Goal: Task Accomplishment & Management: Manage account settings

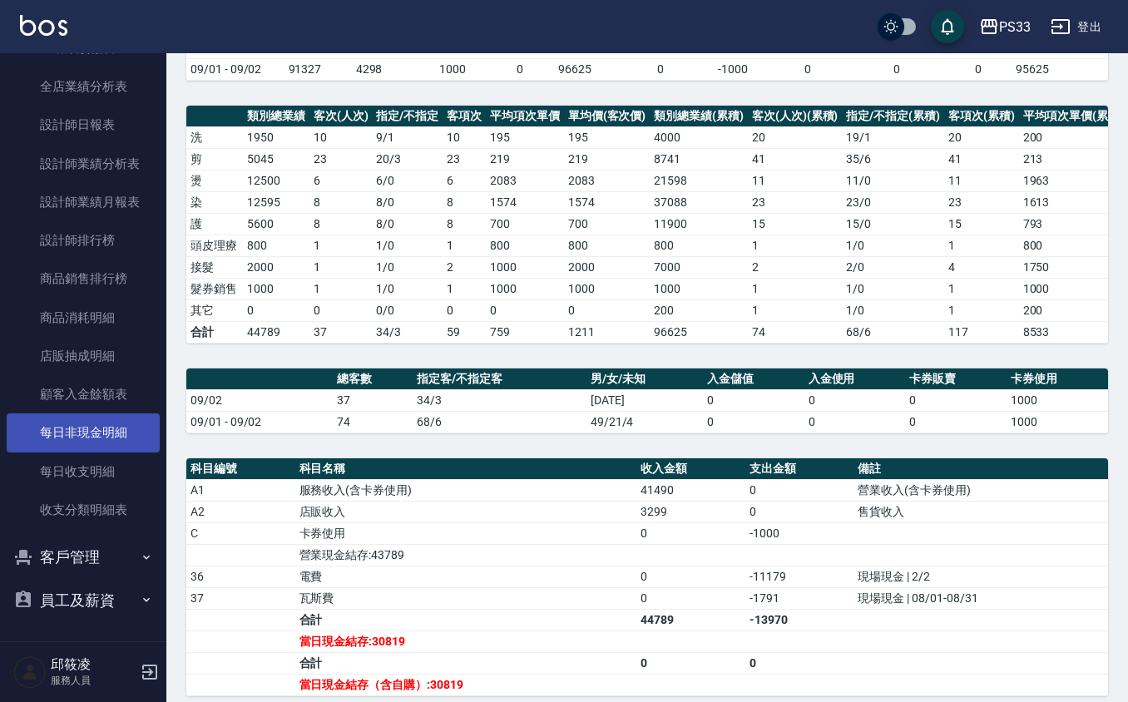
scroll to position [333, 0]
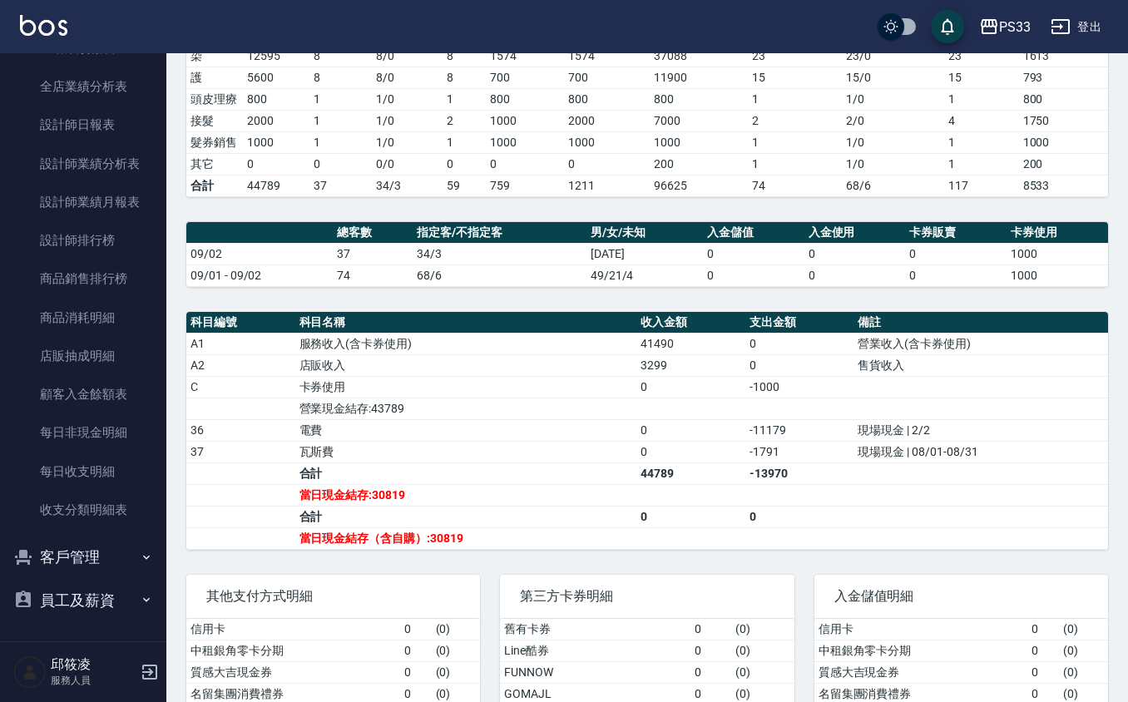
click at [113, 570] on button "客戶管理" at bounding box center [83, 557] width 153 height 43
click at [82, 607] on link "客戶列表" at bounding box center [83, 605] width 153 height 38
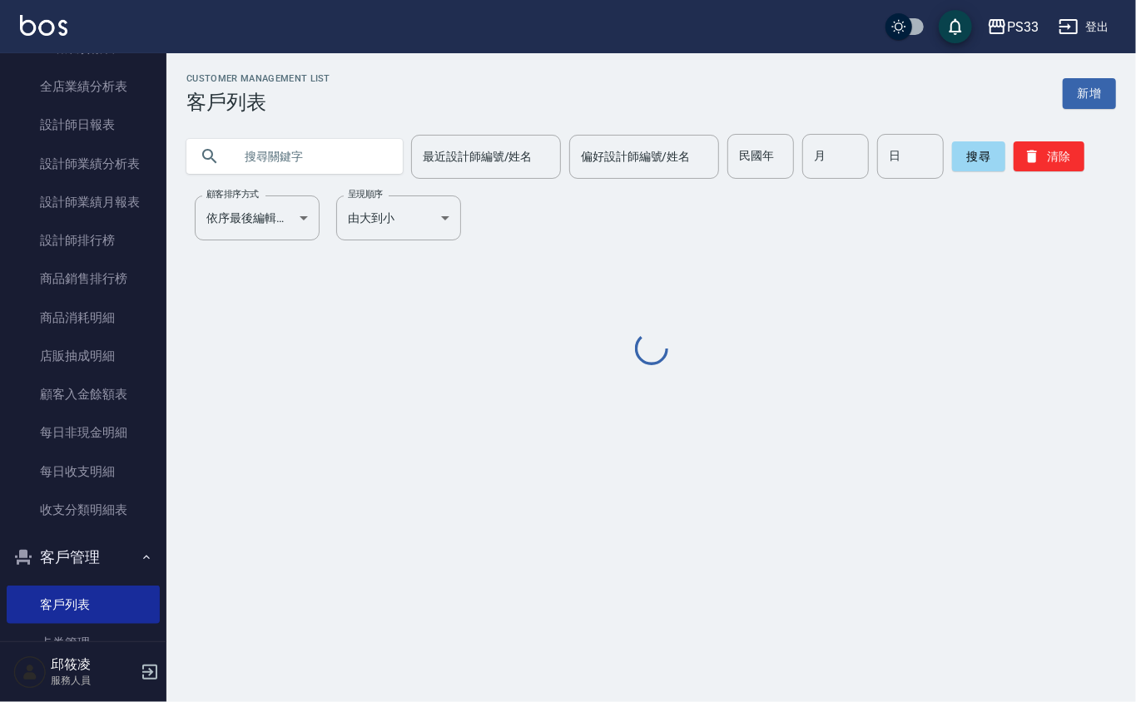
click at [281, 145] on input "text" at bounding box center [311, 156] width 156 height 45
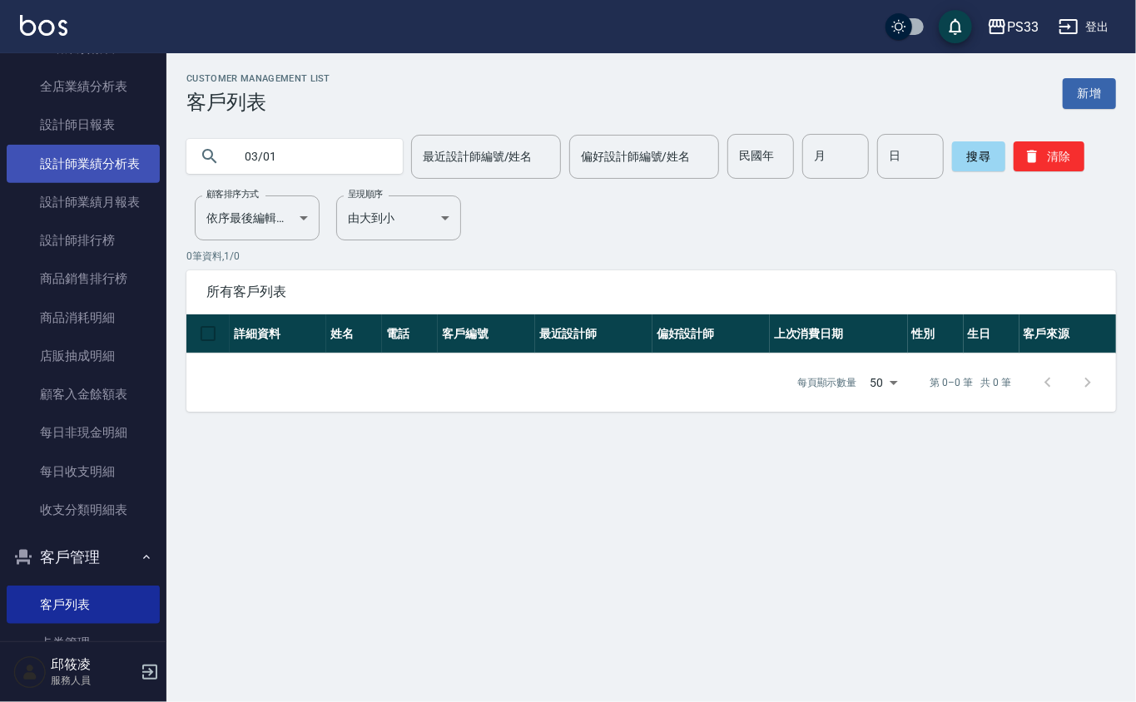
drag, startPoint x: 297, startPoint y: 164, endPoint x: 147, endPoint y: 175, distance: 150.2
click at [147, 175] on div "PS33 登出 櫃檯作業 打帳單 帳單列表 掛單列表 營業儀表板 現金收支登錄 材料自購登錄 每日結帳 排班表 現場電腦打卡 預約管理 預約管理 單日預約紀錄…" at bounding box center [568, 351] width 1136 height 702
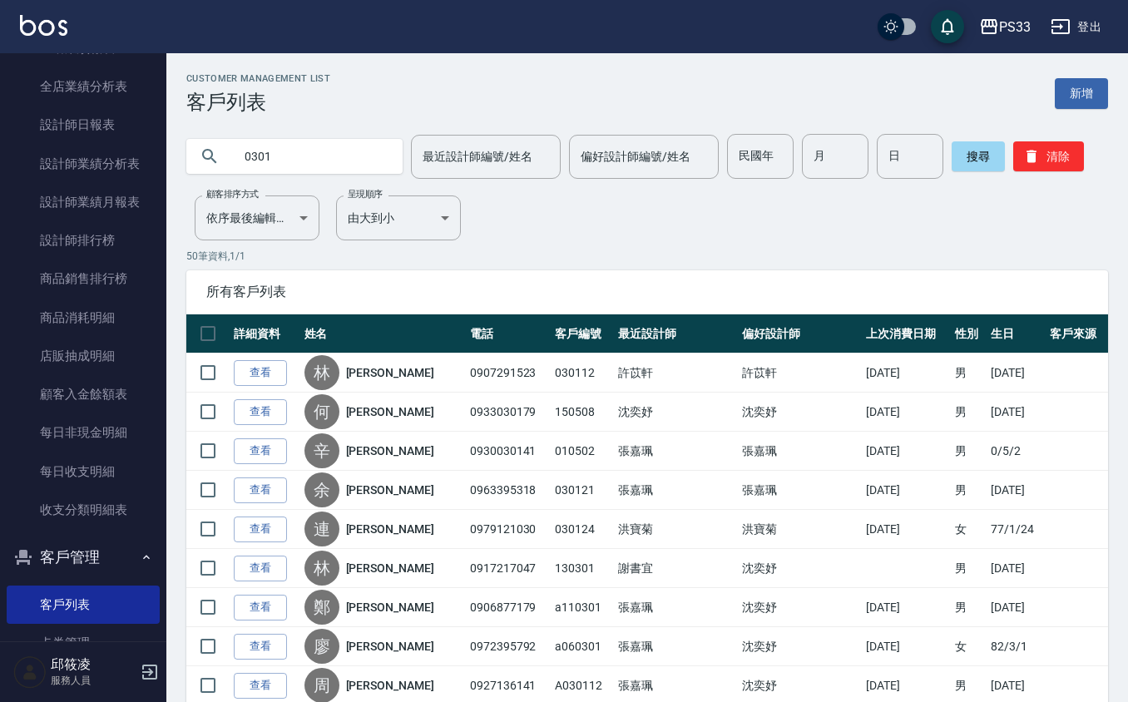
drag, startPoint x: 284, startPoint y: 147, endPoint x: 197, endPoint y: 174, distance: 90.5
click at [197, 174] on div "0301" at bounding box center [294, 156] width 216 height 45
type input "x"
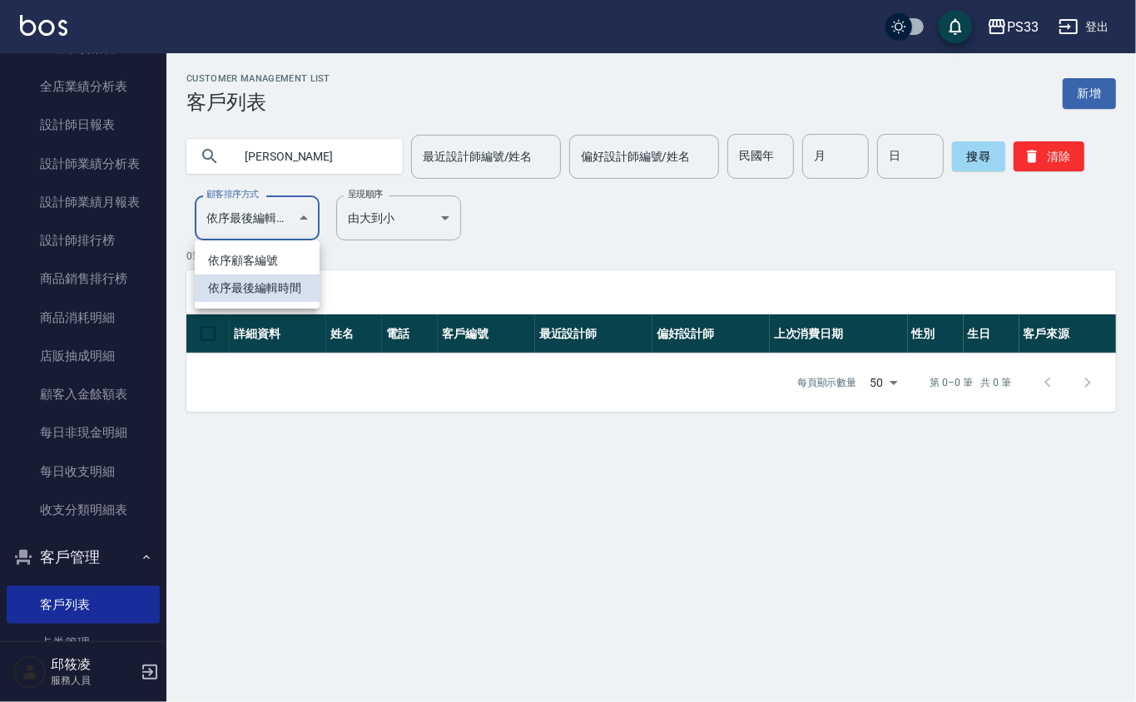
click at [266, 226] on body "PS33 登出 櫃檯作業 打帳單 帳單列表 掛單列表 營業儀表板 現金收支登錄 材料自購登錄 每日結帳 排班表 現場電腦打卡 預約管理 預約管理 單日預約紀錄…" at bounding box center [568, 351] width 1136 height 702
click at [697, 226] on div at bounding box center [568, 351] width 1136 height 702
drag, startPoint x: 294, startPoint y: 150, endPoint x: 217, endPoint y: 165, distance: 78.0
click at [217, 165] on div "[PERSON_NAME]" at bounding box center [294, 156] width 216 height 35
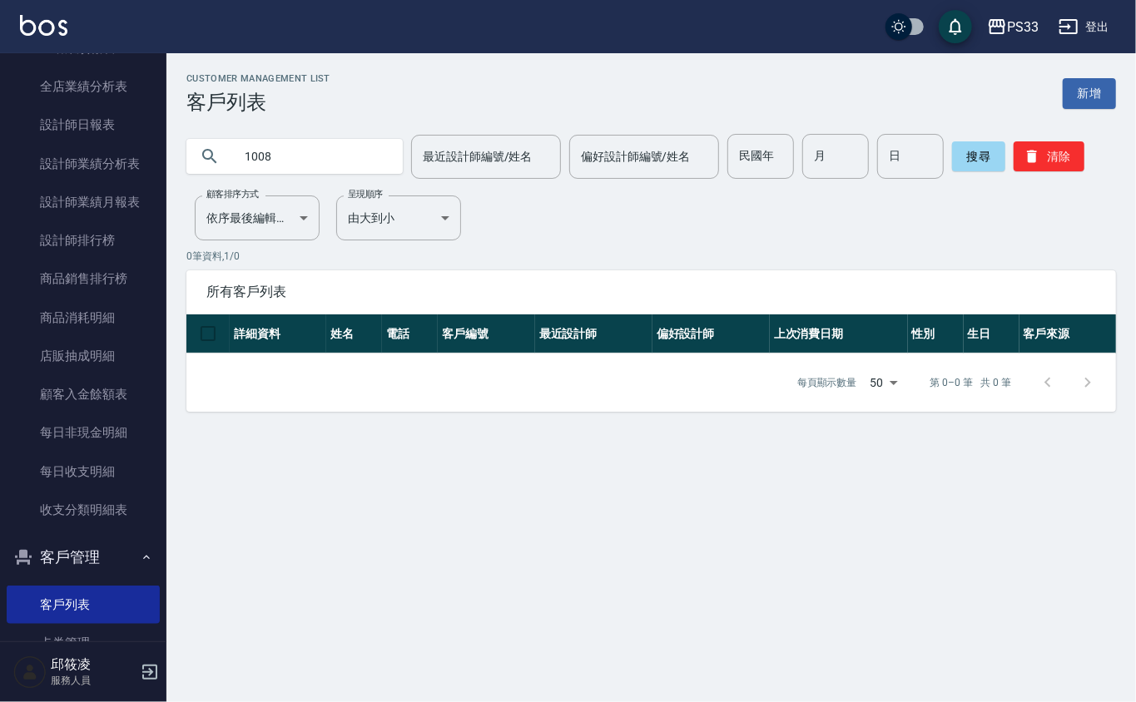
type input "1008"
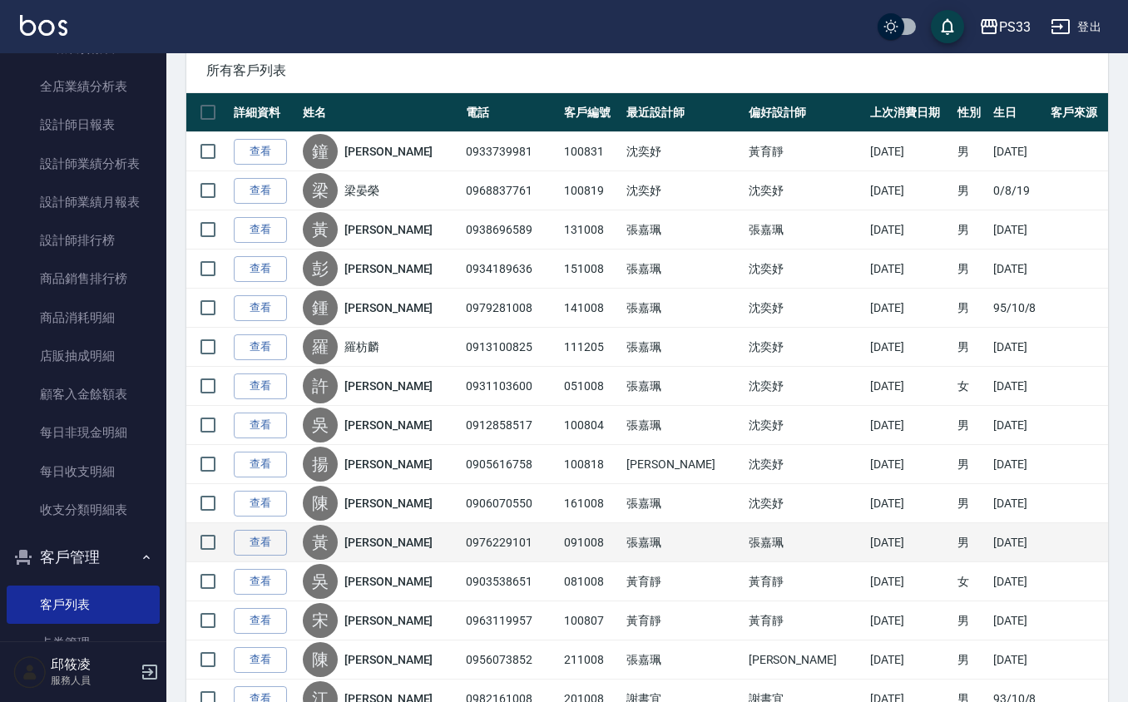
scroll to position [333, 0]
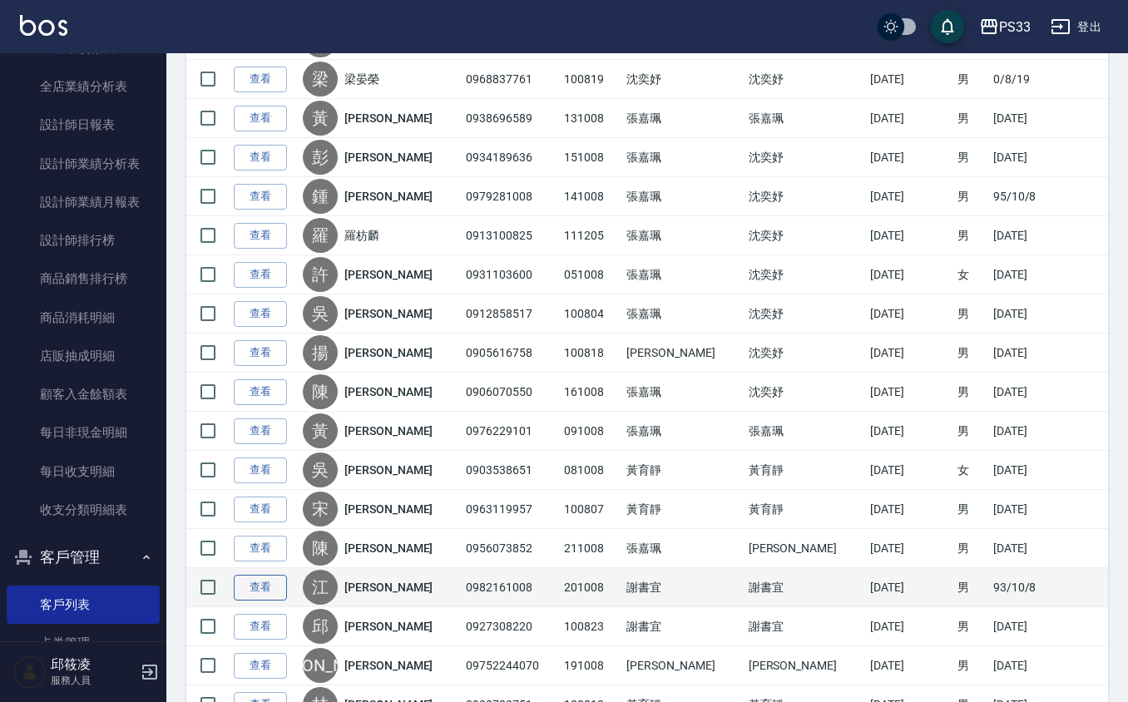
click at [256, 594] on link "查看" at bounding box center [260, 588] width 53 height 26
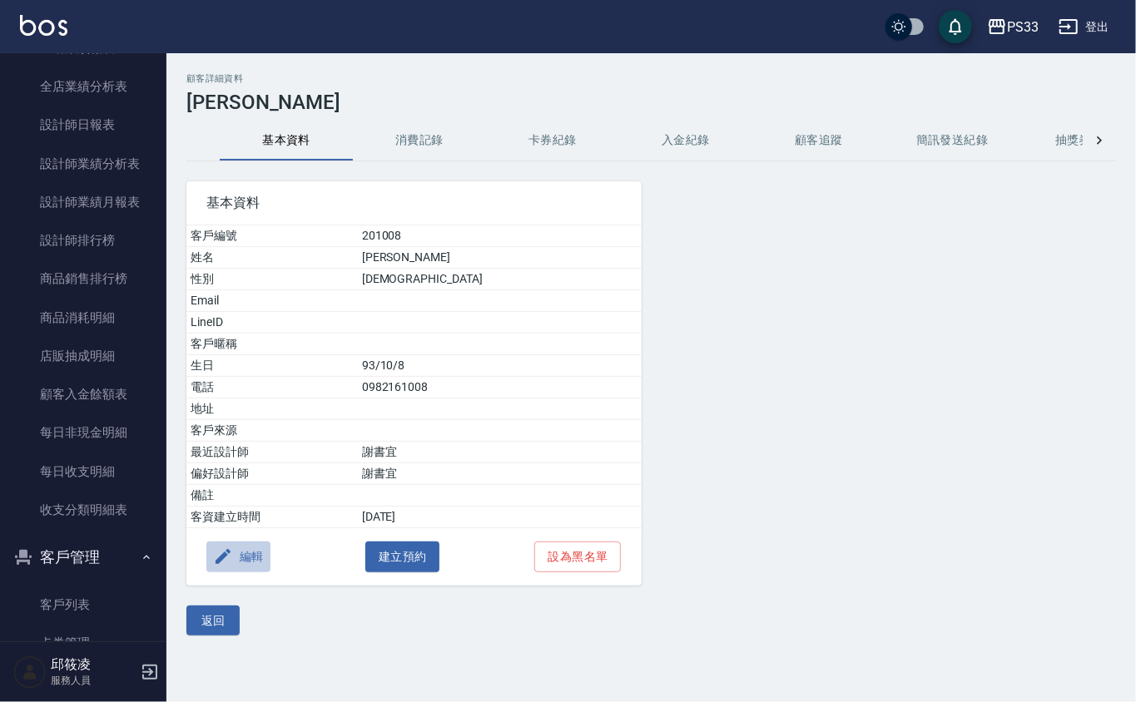
click at [234, 559] on button "編輯" at bounding box center [238, 557] width 64 height 31
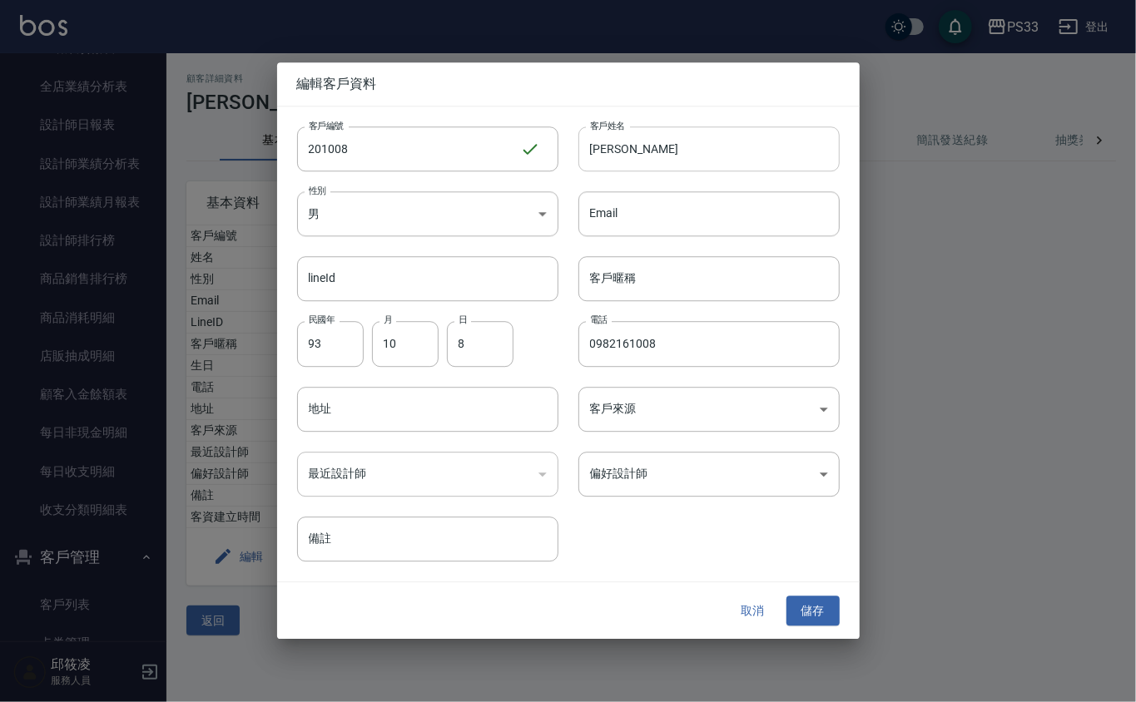
click at [607, 150] on input "[PERSON_NAME]" at bounding box center [708, 148] width 261 height 45
type input "[PERSON_NAME]"
click at [796, 601] on button "儲存" at bounding box center [812, 611] width 53 height 31
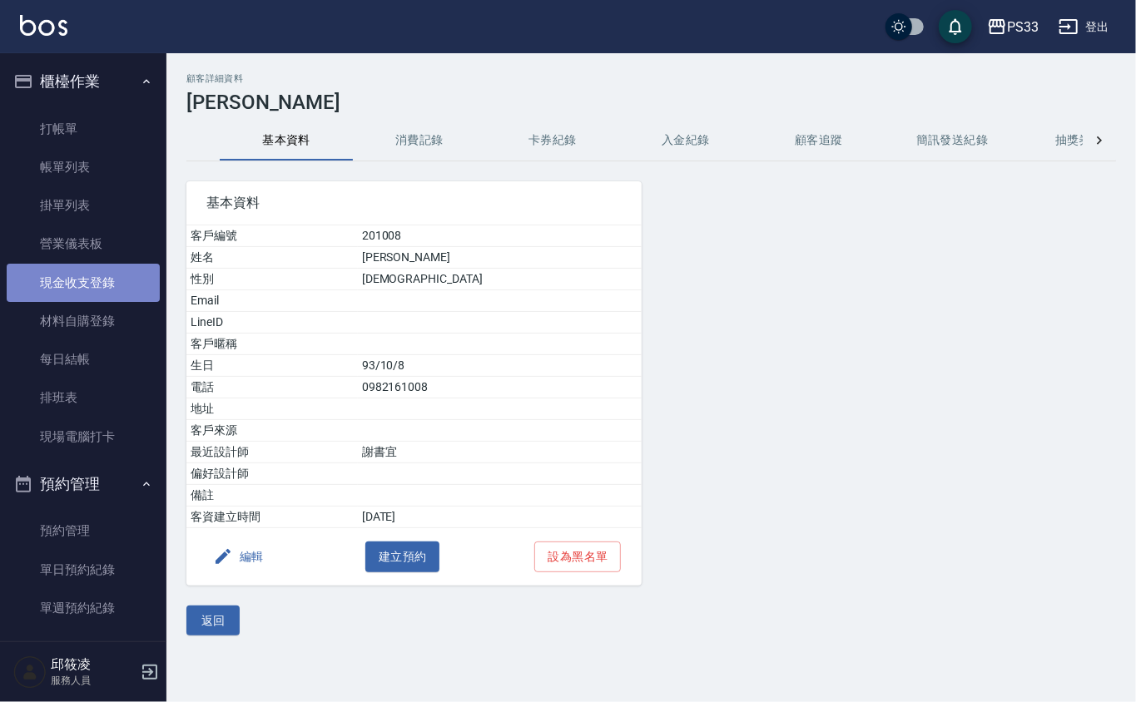
click at [94, 280] on link "現金收支登錄" at bounding box center [83, 283] width 153 height 38
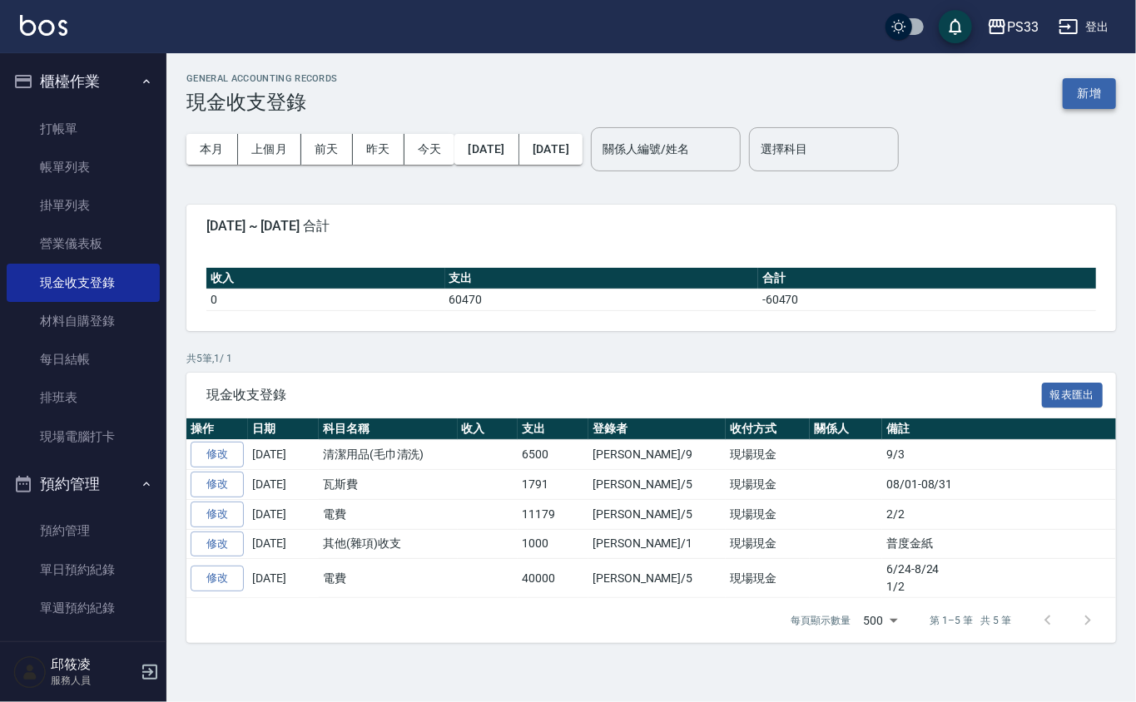
click at [1099, 82] on button "新增" at bounding box center [1089, 93] width 53 height 31
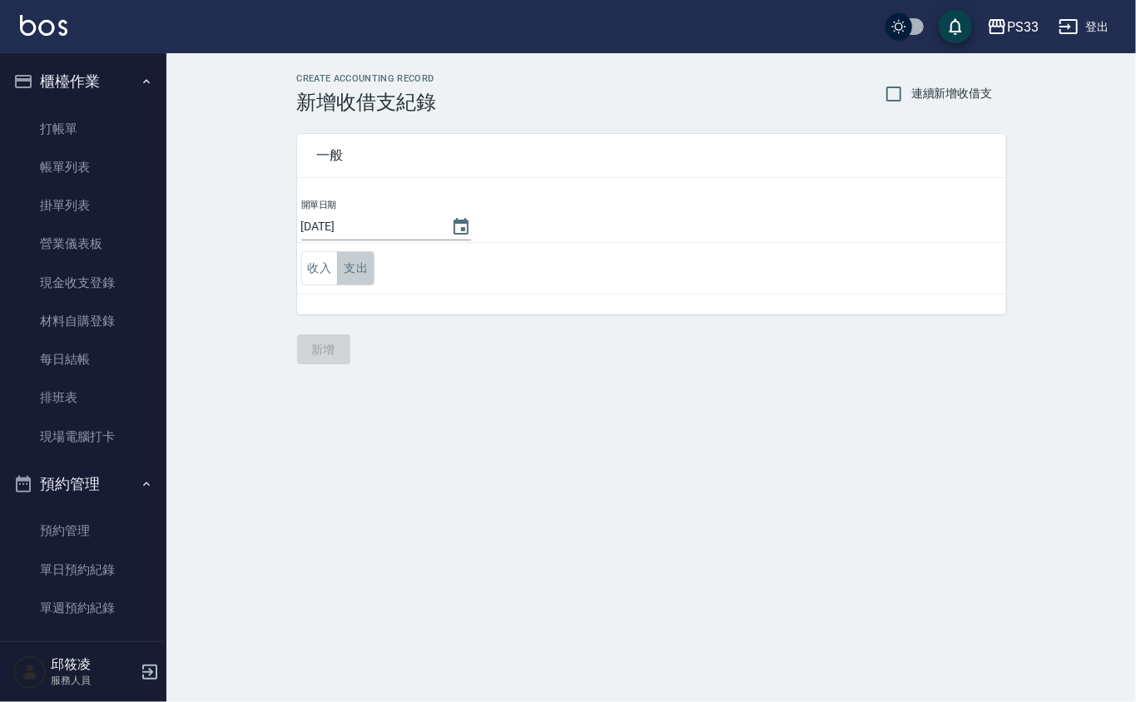
click at [356, 273] on button "支出" at bounding box center [355, 268] width 37 height 34
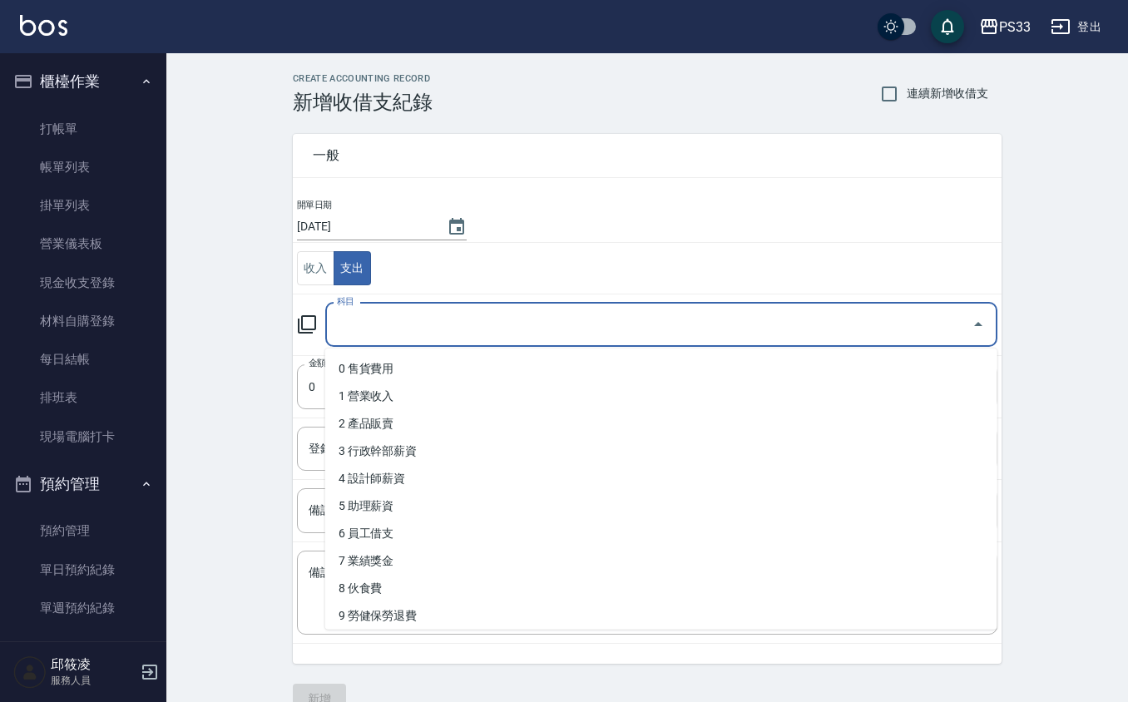
click at [401, 340] on input "科目" at bounding box center [649, 324] width 632 height 29
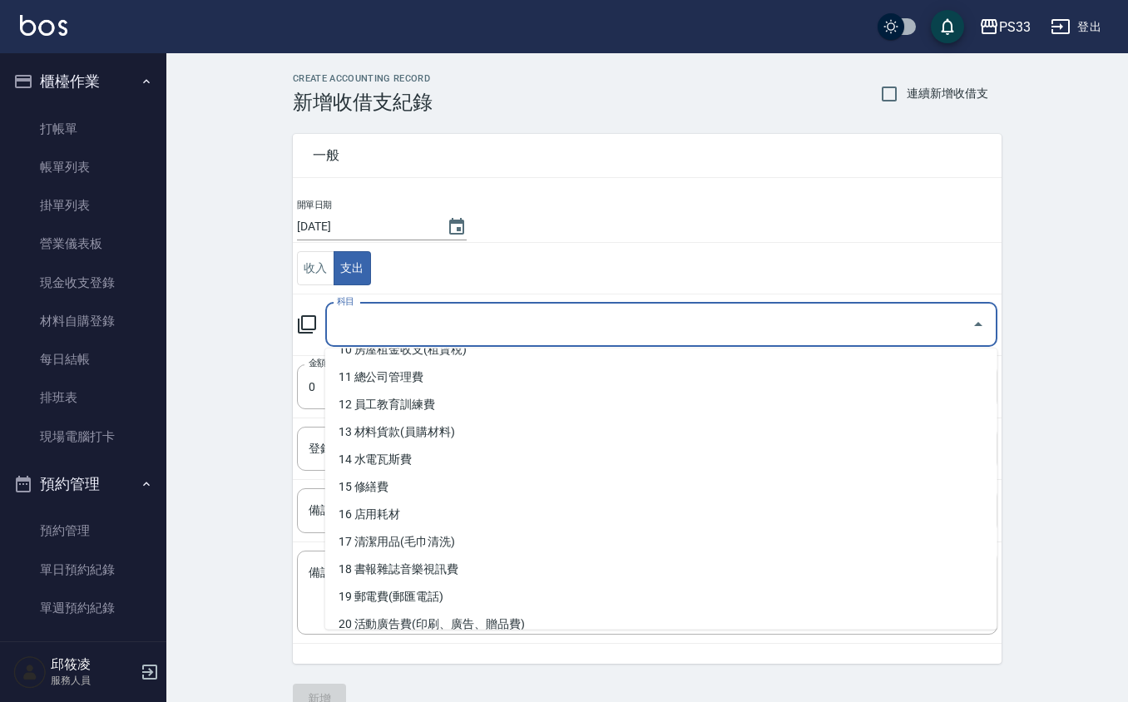
scroll to position [333, 0]
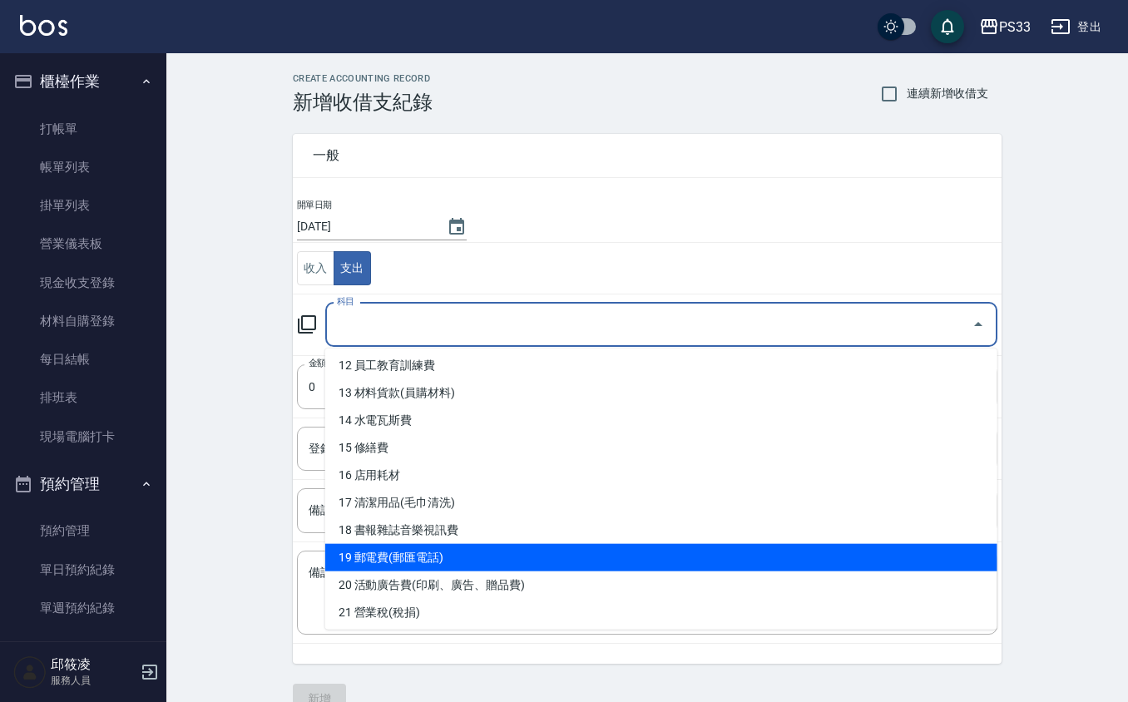
click at [406, 563] on li "19 郵電費(郵匯電話)" at bounding box center [661, 557] width 672 height 27
type input "19 郵電費(郵匯電話)"
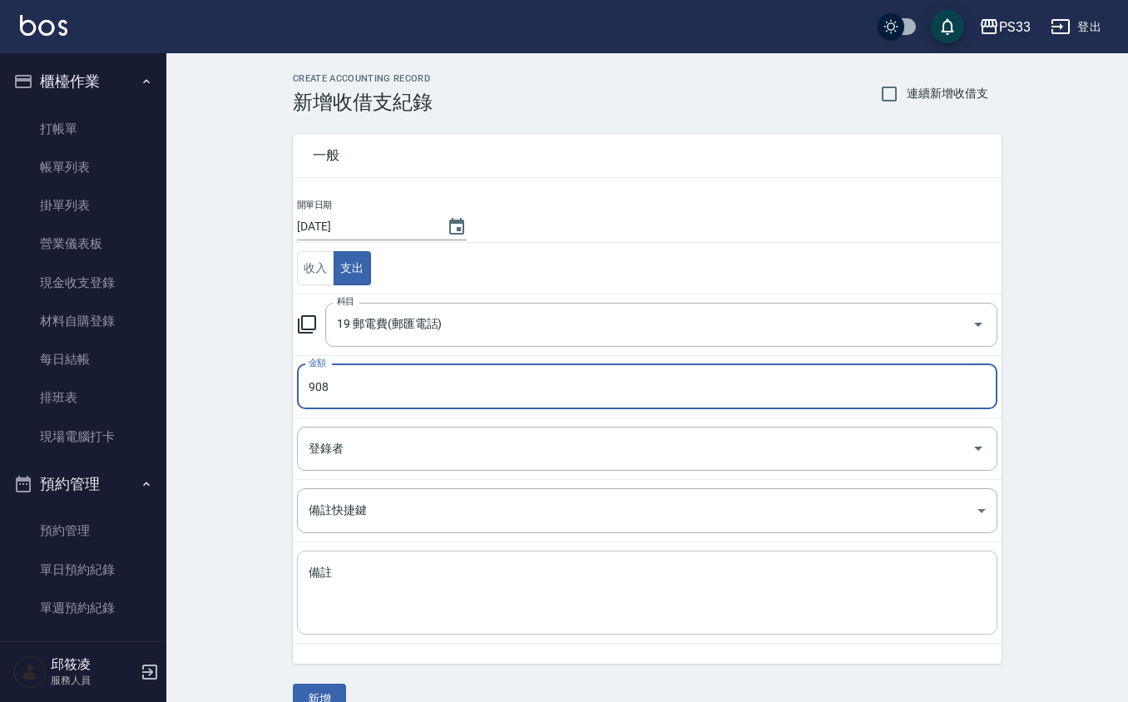
type input "908"
click at [360, 578] on textarea "備註" at bounding box center [647, 593] width 677 height 57
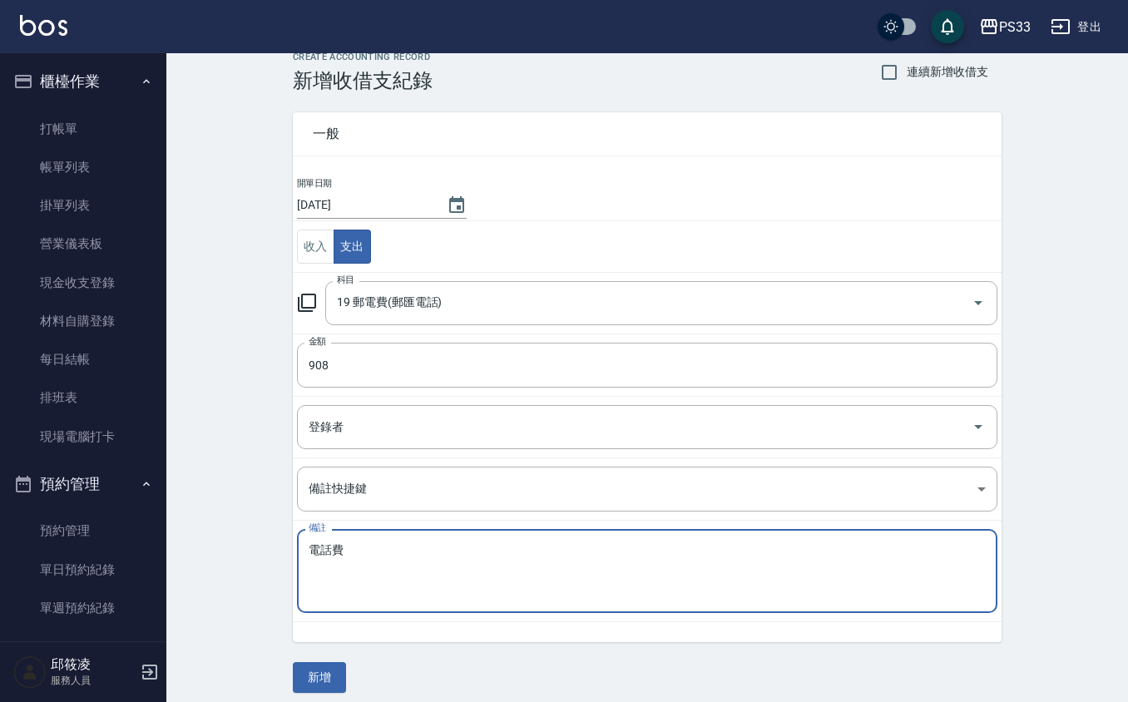
scroll to position [34, 0]
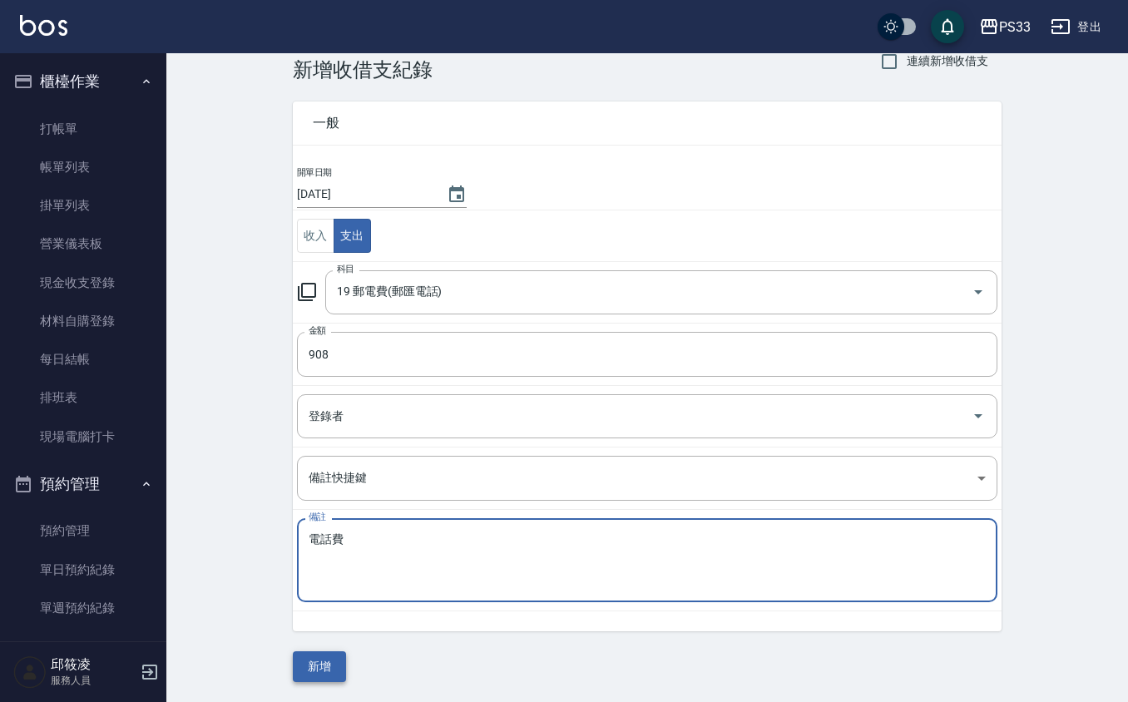
type textarea "電話費"
click at [313, 667] on button "新增" at bounding box center [319, 667] width 53 height 31
